Goal: Information Seeking & Learning: Check status

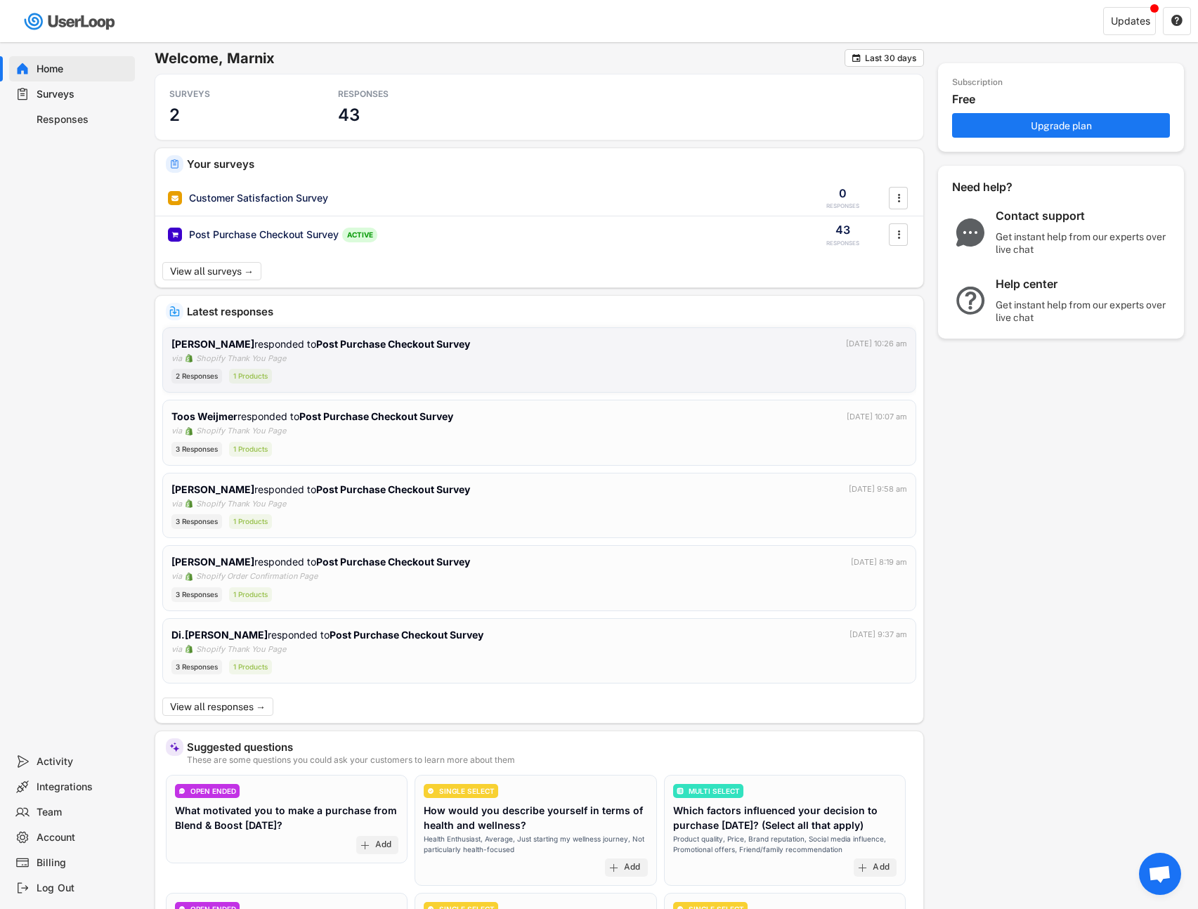
click at [386, 362] on div "[PERSON_NAME] responded to Post Purchase Checkout Survey [DATE] 10:26 am via Sh…" at bounding box center [538, 360] width 735 height 48
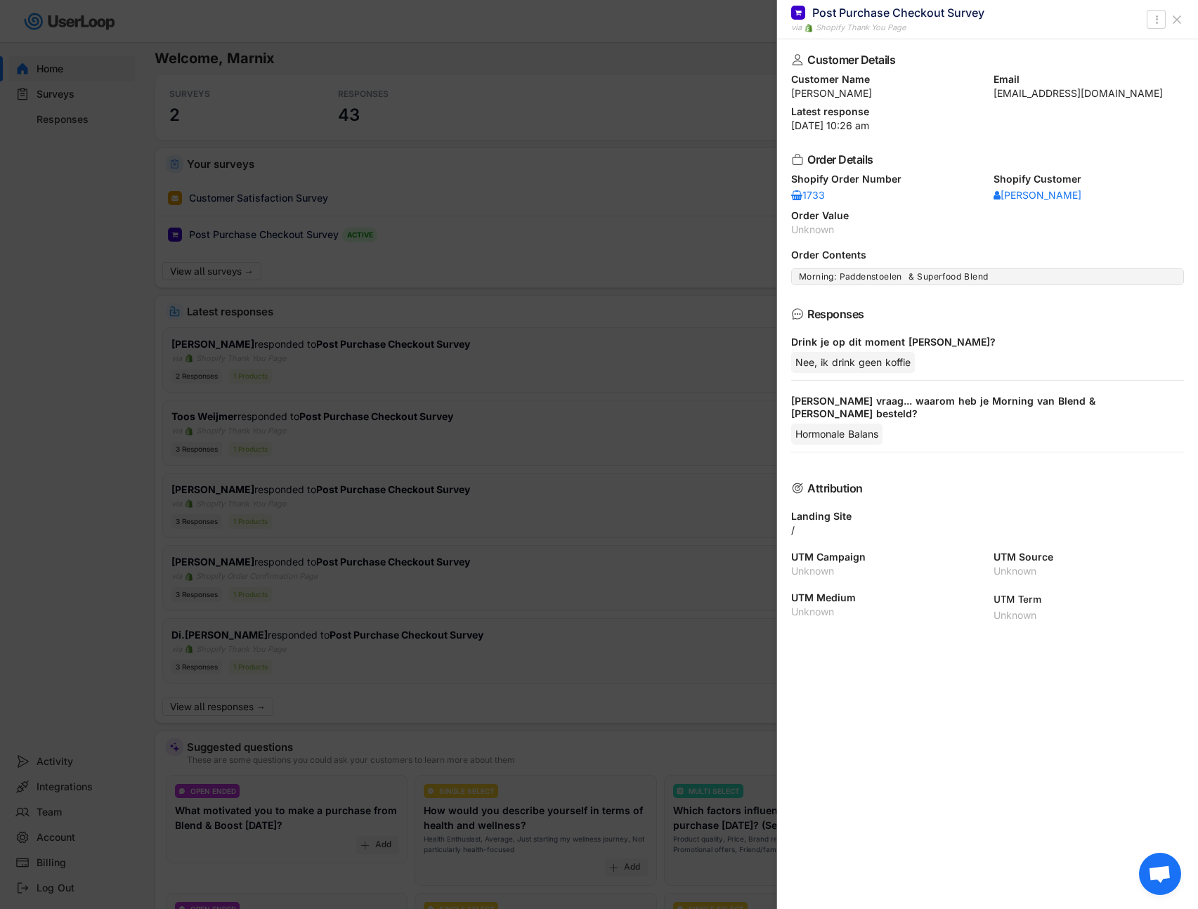
click at [490, 207] on div at bounding box center [599, 454] width 1198 height 909
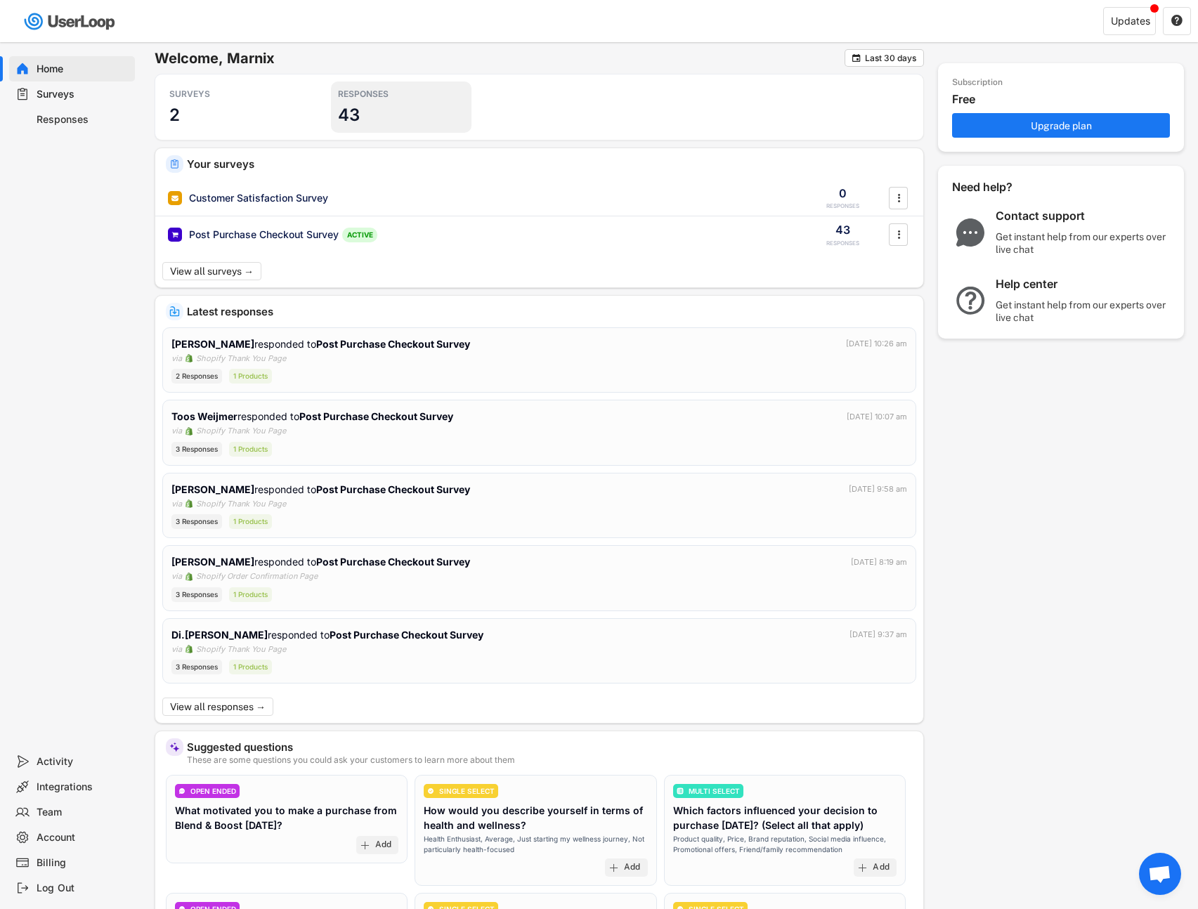
click at [398, 122] on div "RESPONSES 43" at bounding box center [401, 106] width 140 height 51
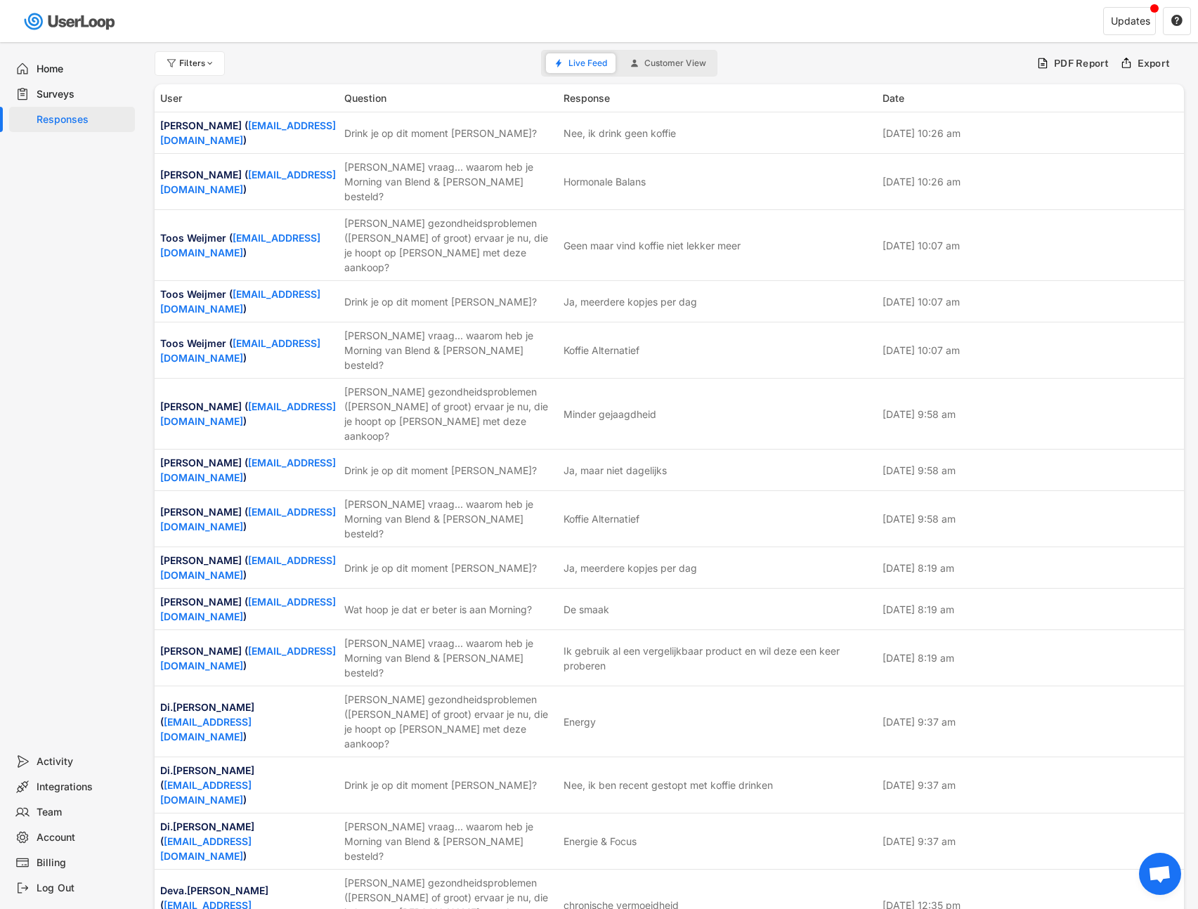
click at [85, 113] on div "Responses" at bounding box center [83, 119] width 93 height 13
click at [656, 66] on span "Customer View" at bounding box center [675, 63] width 62 height 8
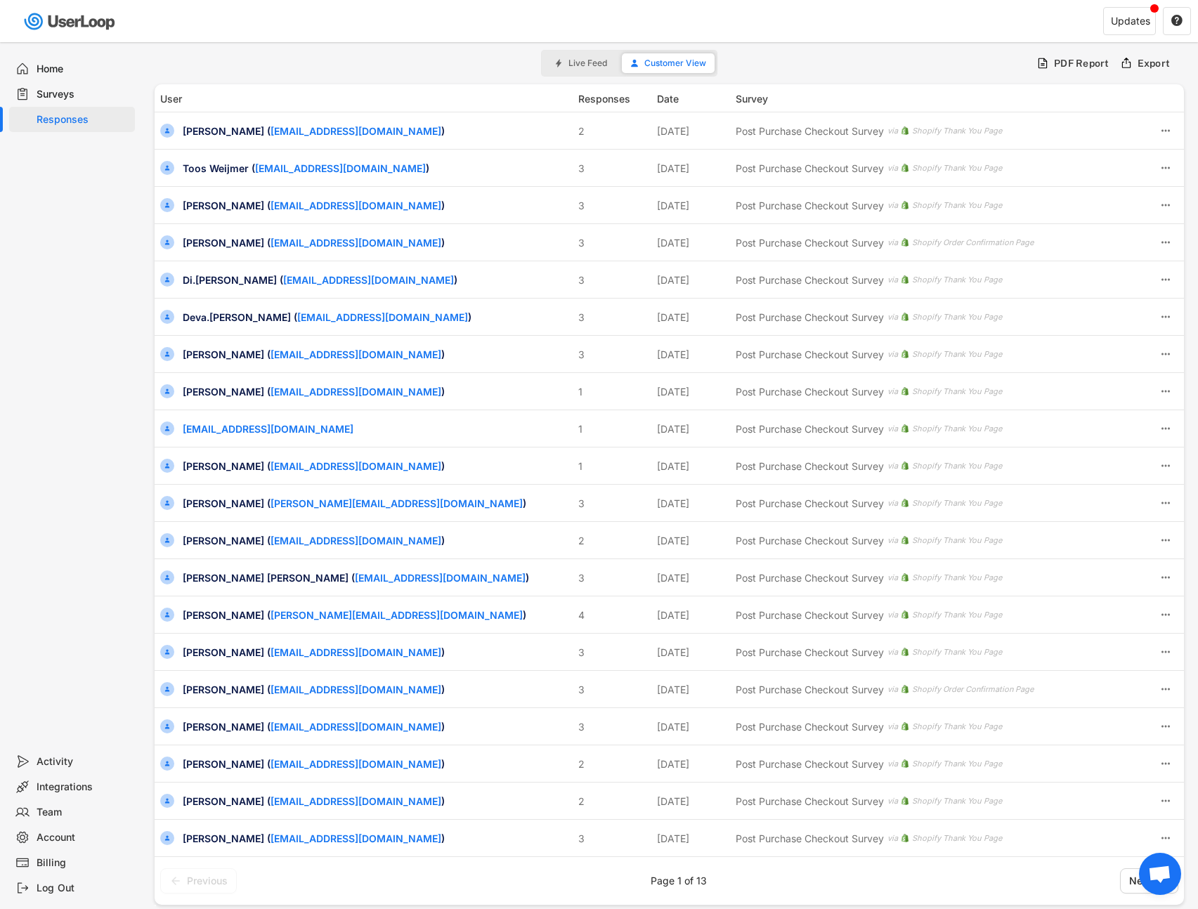
click at [53, 93] on div "Surveys" at bounding box center [83, 94] width 93 height 13
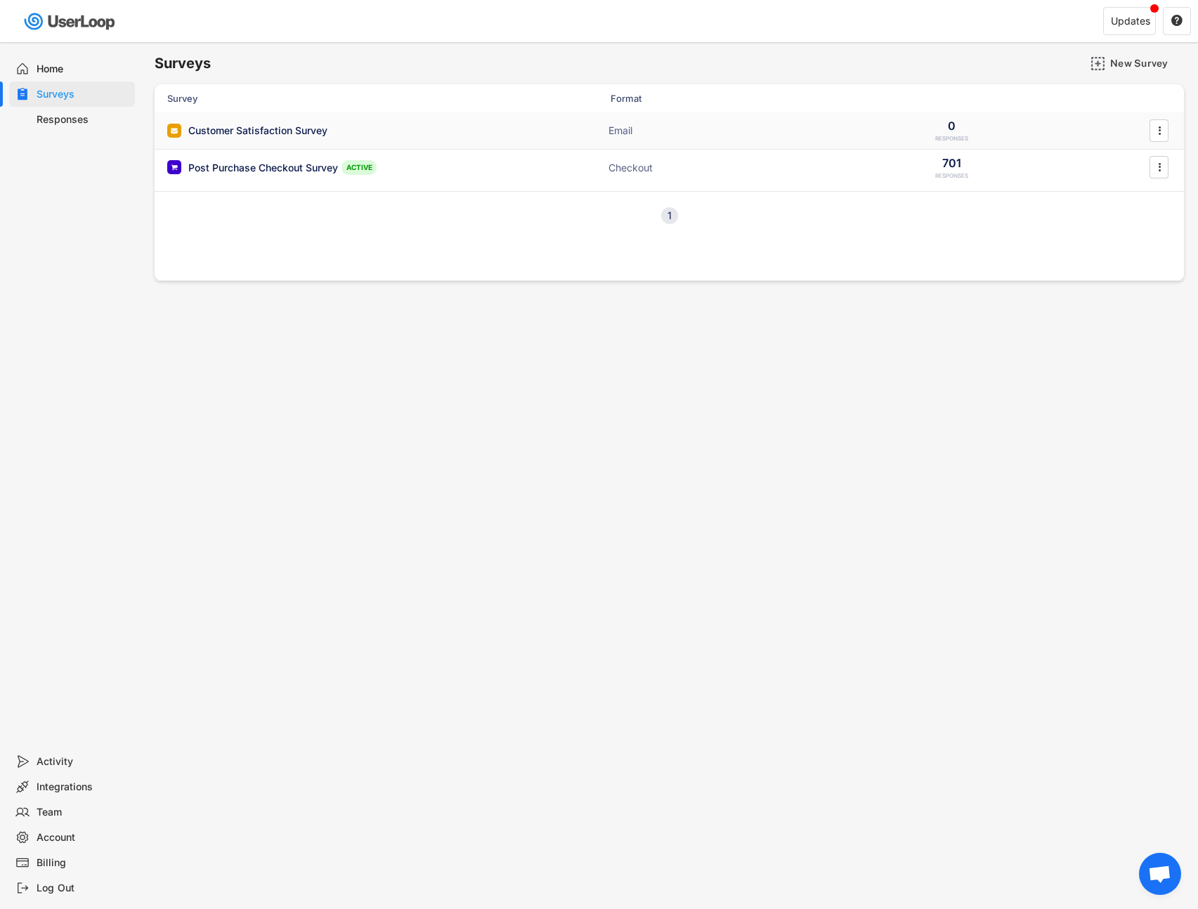
click at [289, 161] on div "Post Purchase Checkout Survey" at bounding box center [263, 168] width 150 height 14
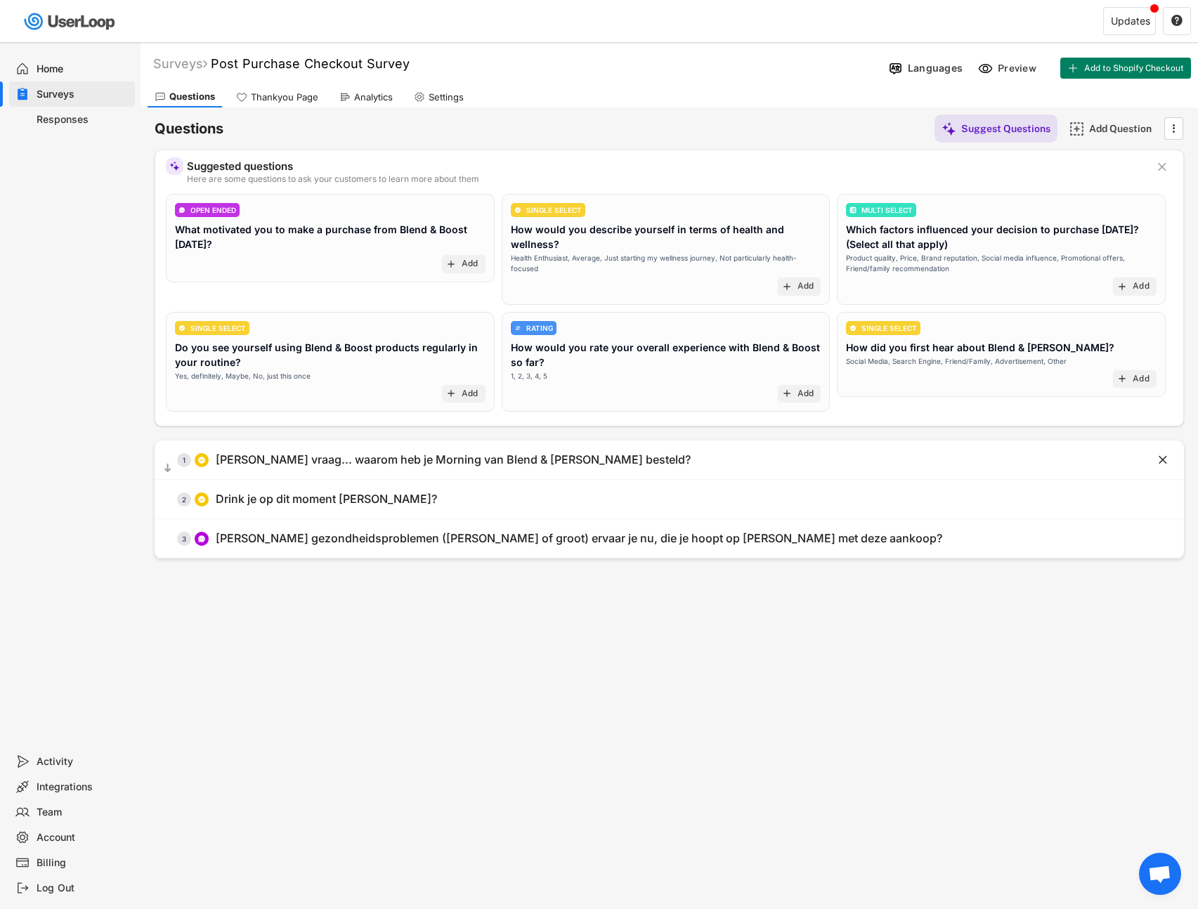
click at [363, 94] on div "Analytics" at bounding box center [373, 97] width 39 height 12
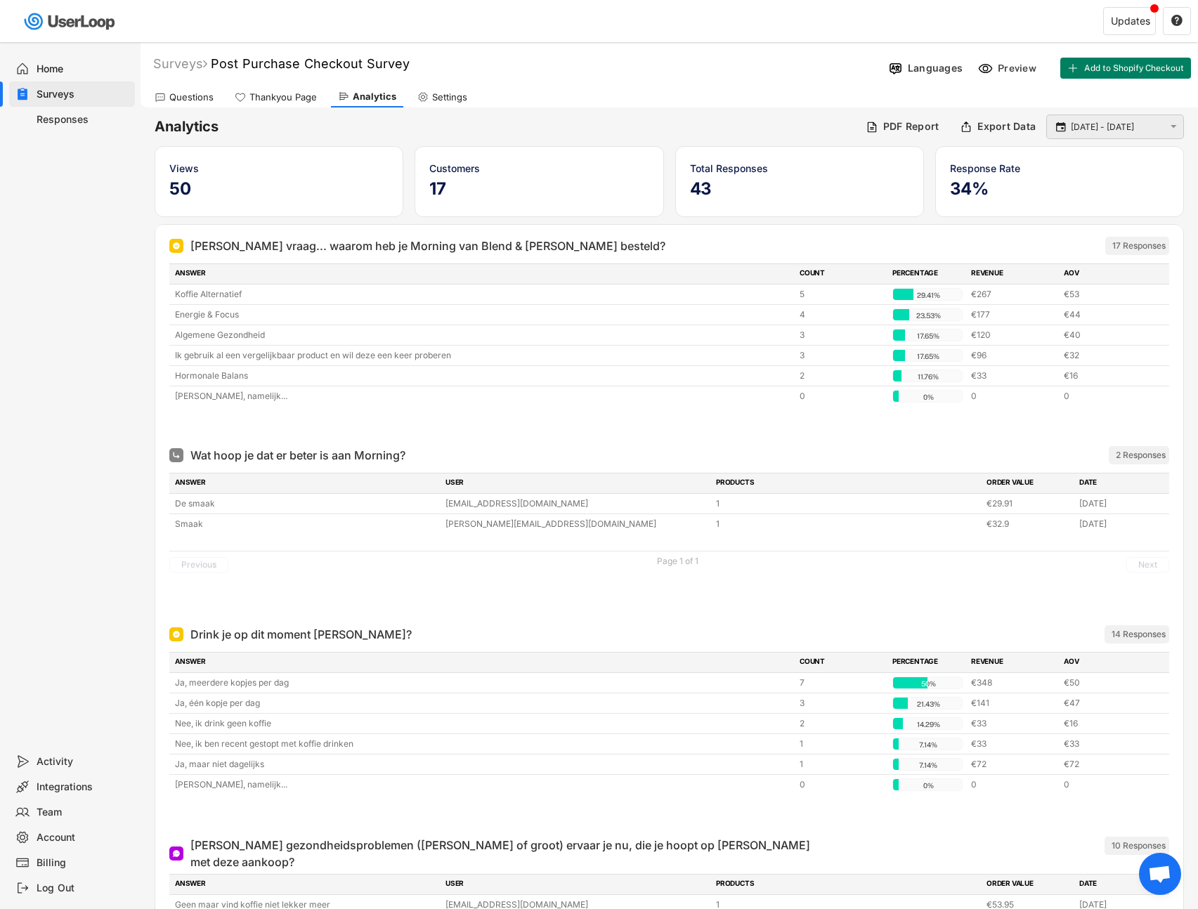
click at [1072, 128] on input "[DATE] - [DATE]" at bounding box center [1116, 127] width 93 height 14
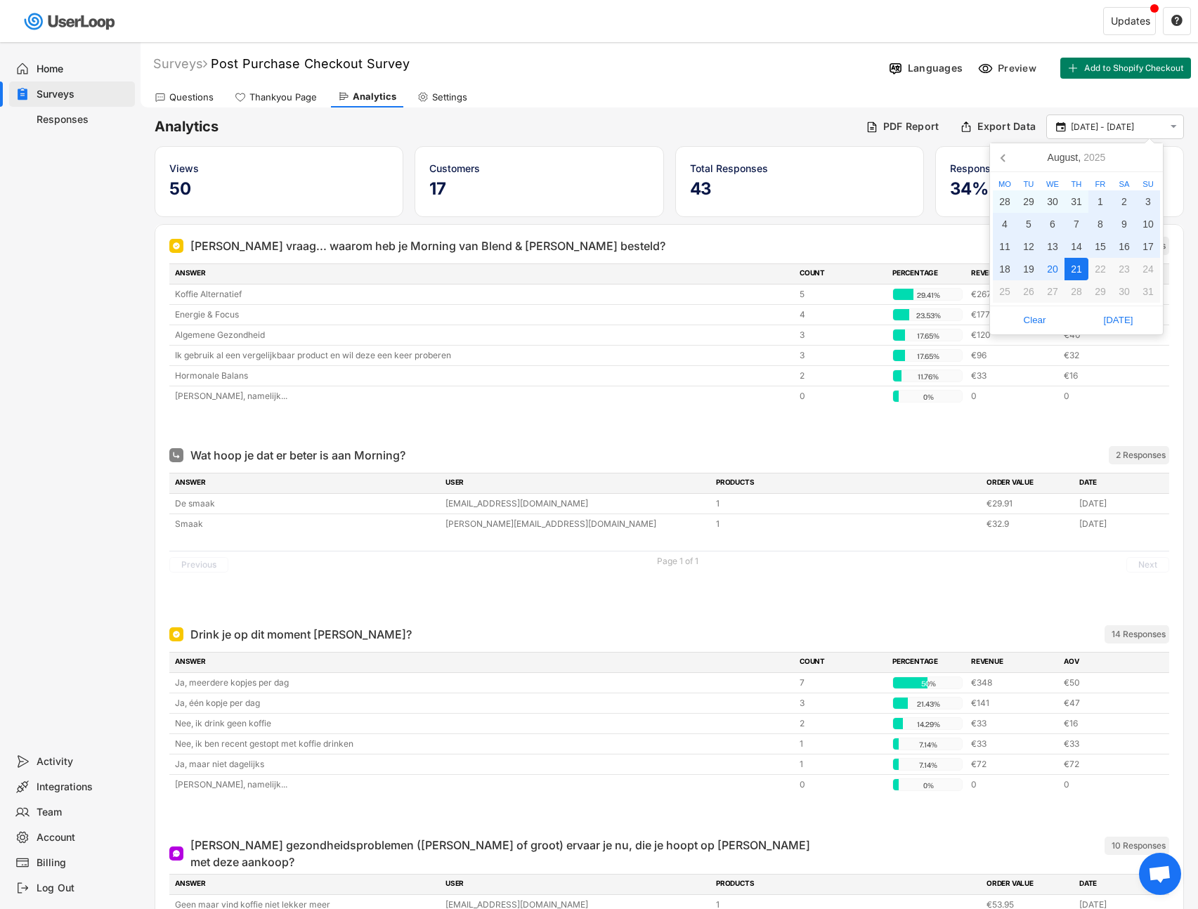
click at [90, 348] on div "Home Surveys Responses" at bounding box center [70, 395] width 140 height 707
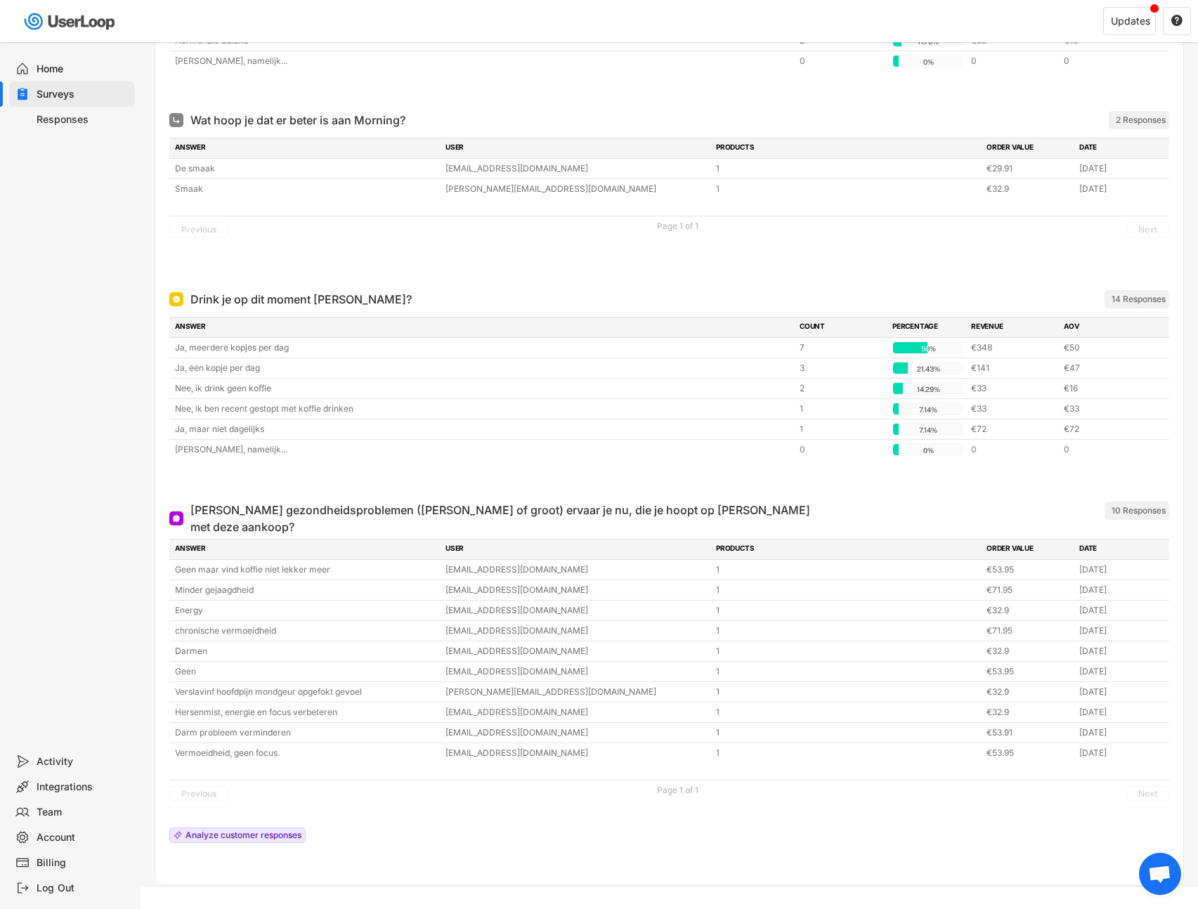
scroll to position [350, 0]
